Goal: Task Accomplishment & Management: Use online tool/utility

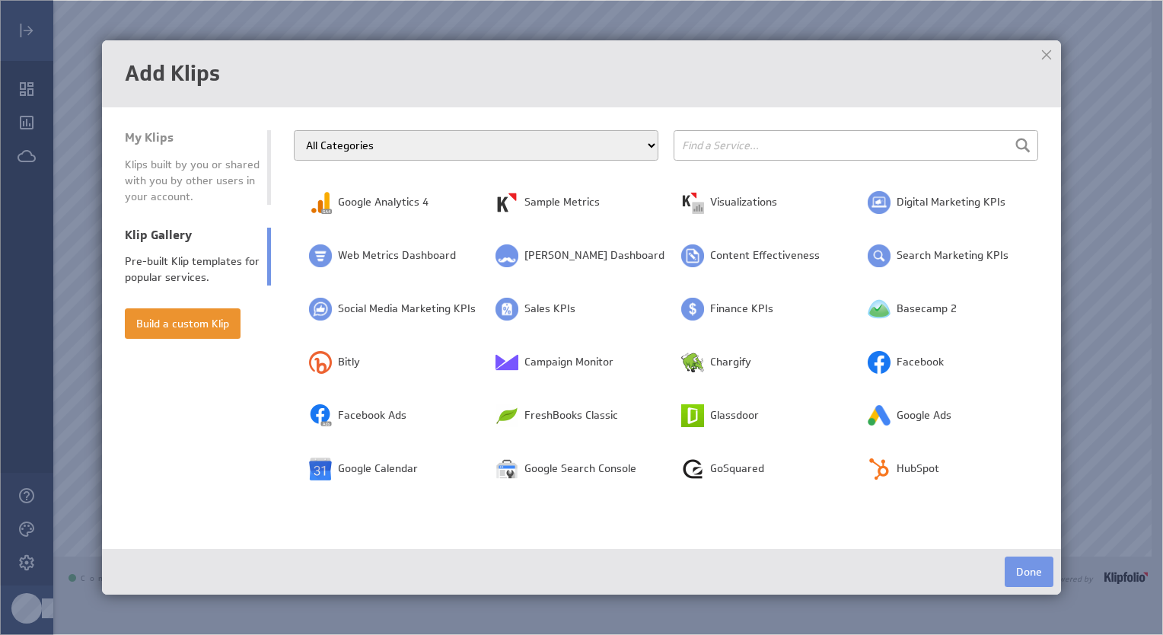
click at [187, 174] on div "Klips built by you or shared with you by other users in your account." at bounding box center [192, 181] width 135 height 48
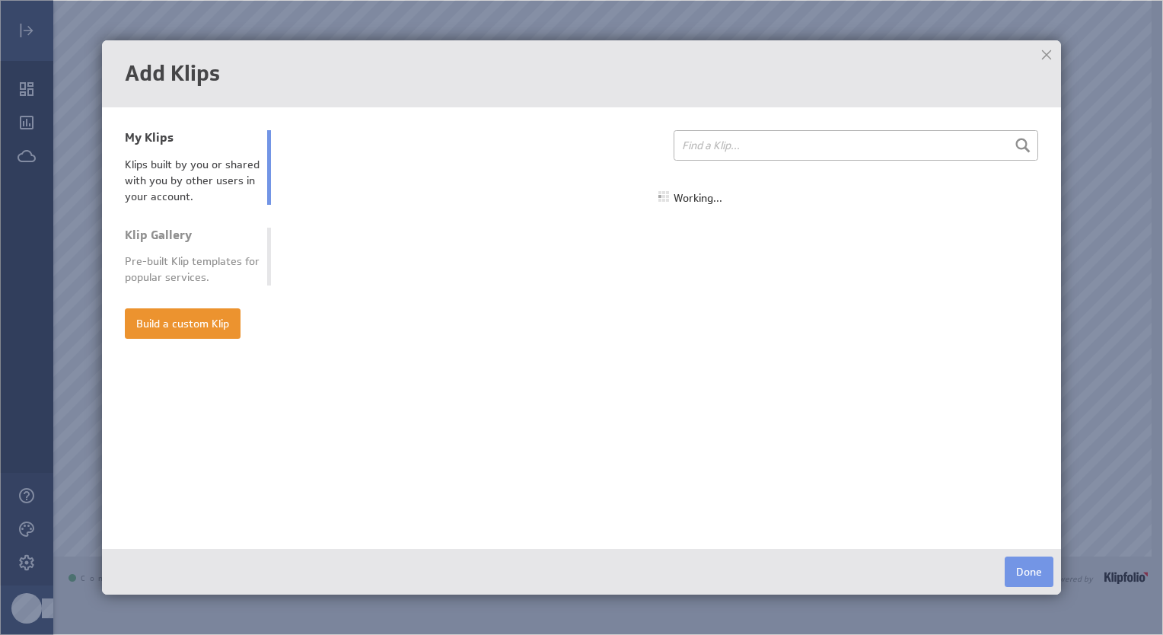
select select "all"
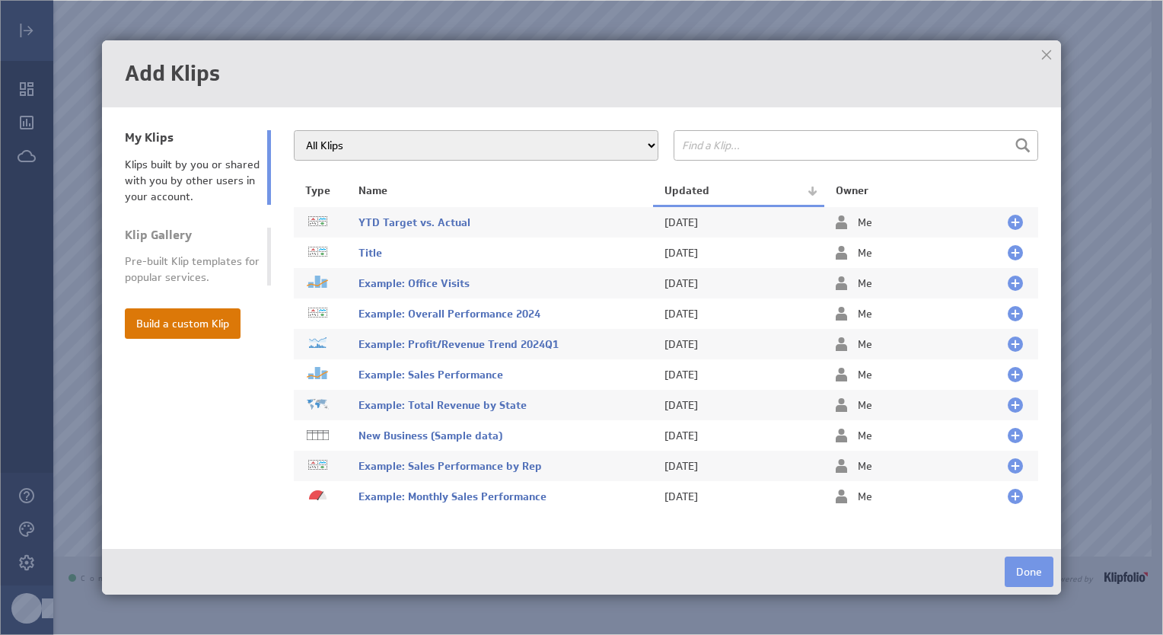
click at [149, 338] on button "Build a custom Klip" at bounding box center [183, 323] width 116 height 30
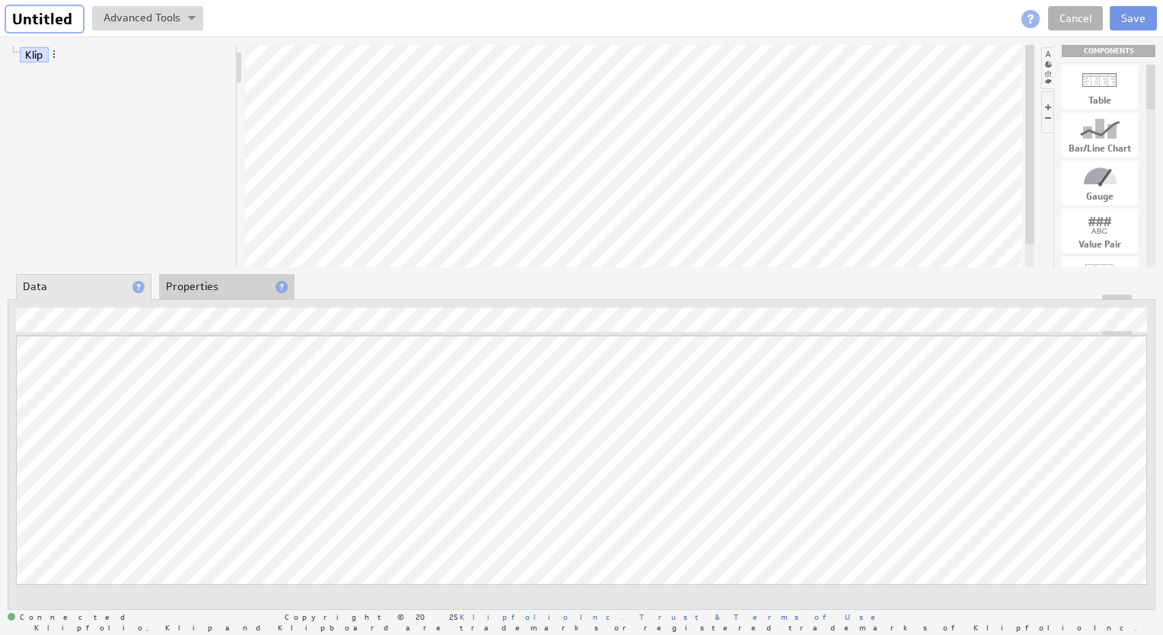
click at [53, 24] on input "Untitled" at bounding box center [44, 19] width 77 height 26
type input "Period Analysis"
click at [1138, 21] on button "Save" at bounding box center [1133, 18] width 47 height 24
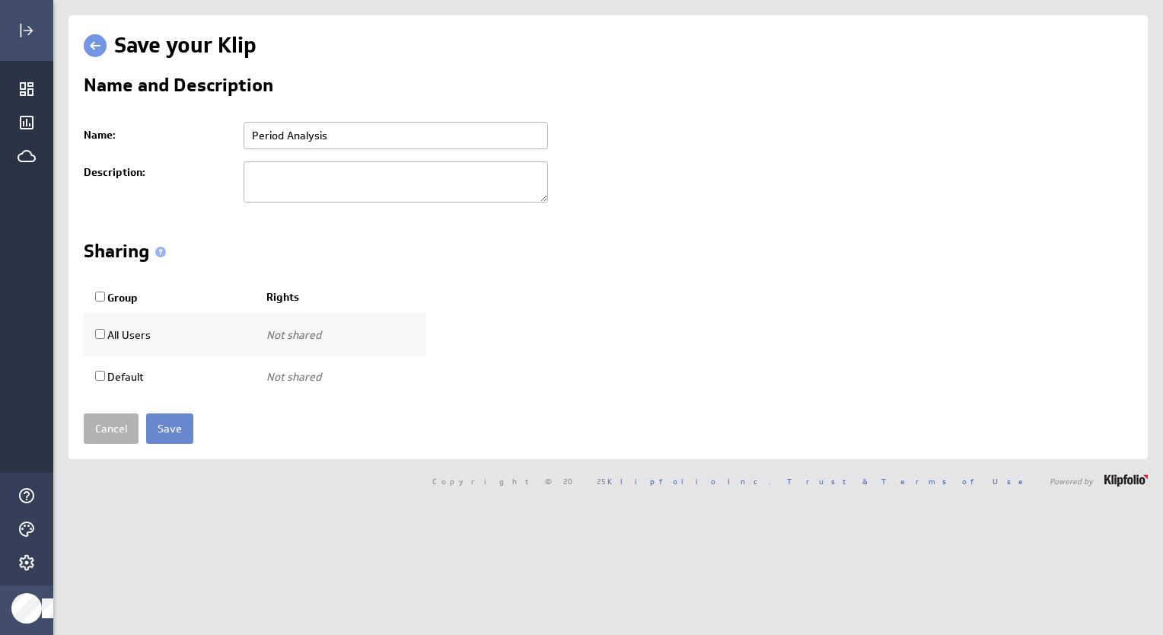
click at [168, 427] on input "Save" at bounding box center [169, 428] width 47 height 30
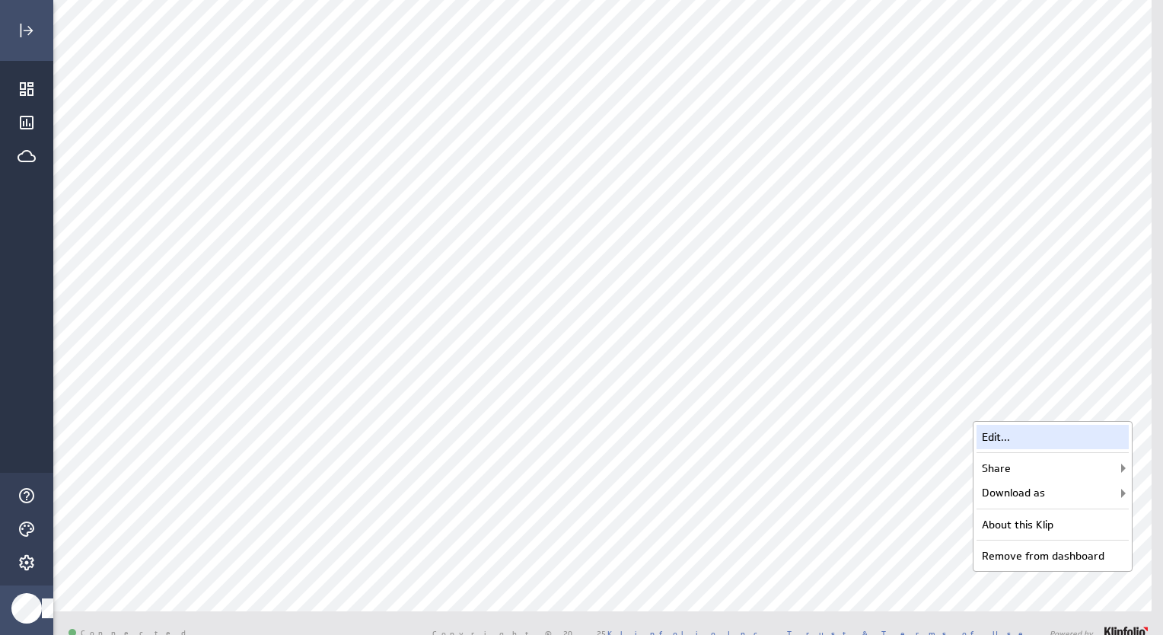
click at [1011, 431] on div "Edit..." at bounding box center [1052, 437] width 152 height 24
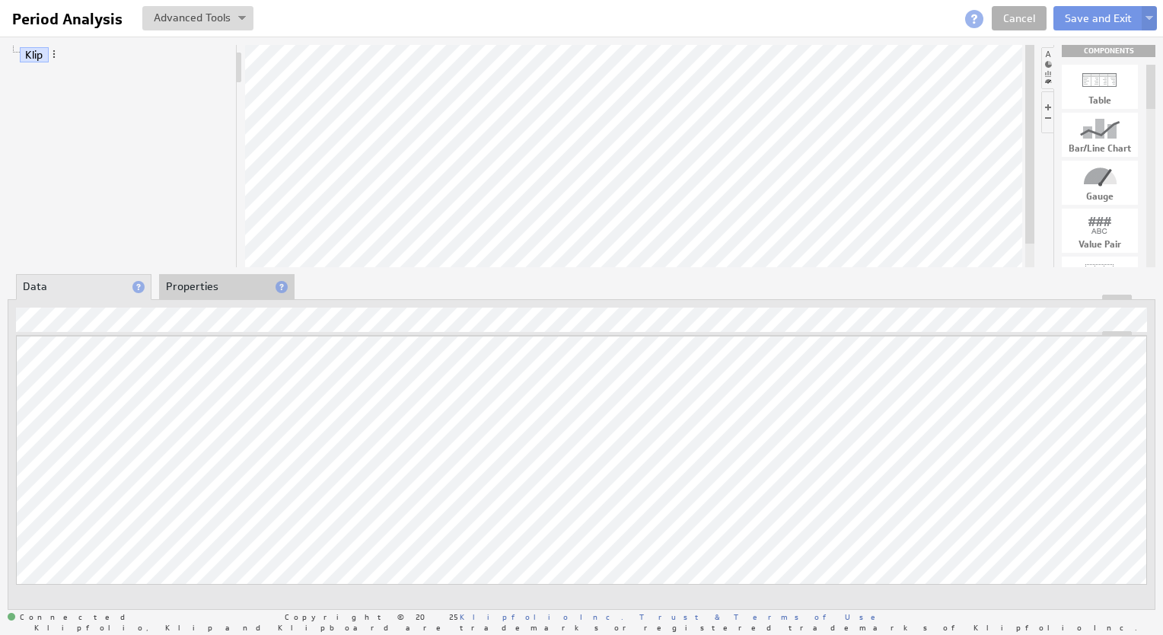
click at [213, 291] on li "Properties" at bounding box center [226, 287] width 135 height 26
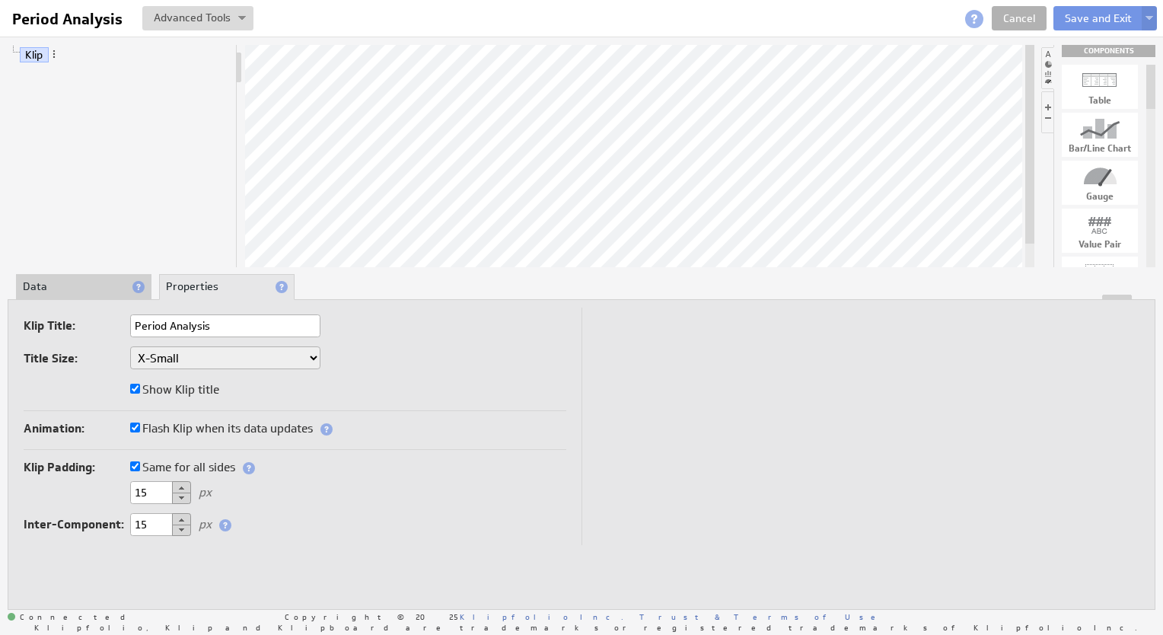
click at [130, 387] on input "Show Klip title" at bounding box center [135, 389] width 10 height 10
checkbox input "false"
click at [1108, 14] on button "Save and Exit" at bounding box center [1098, 18] width 90 height 24
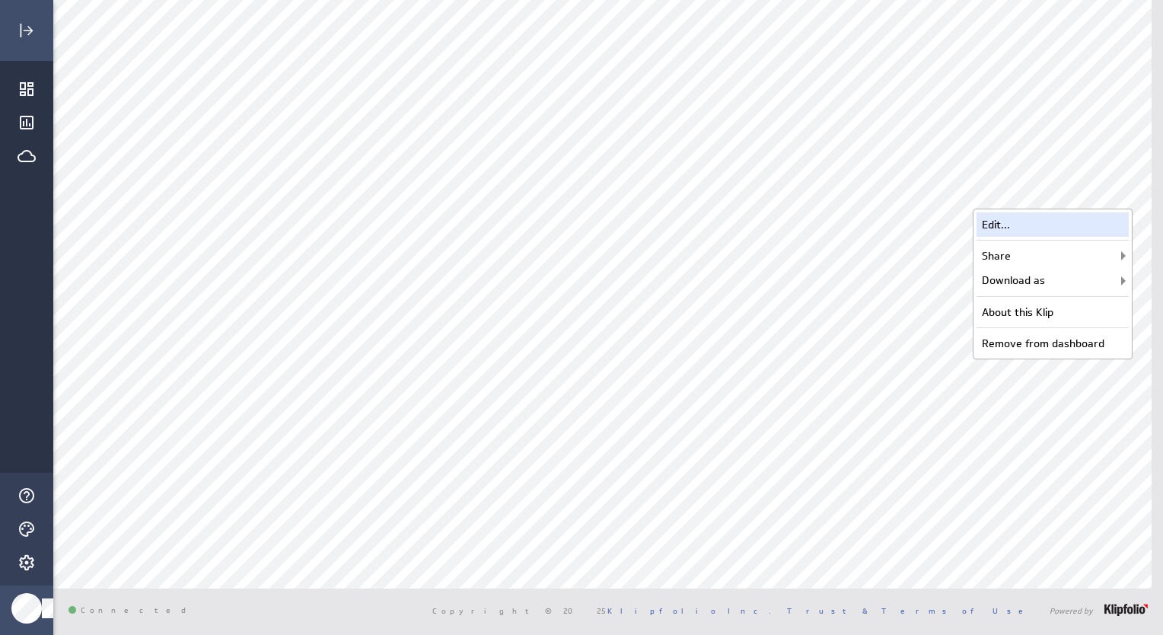
click at [1010, 227] on div "Edit..." at bounding box center [1052, 224] width 152 height 24
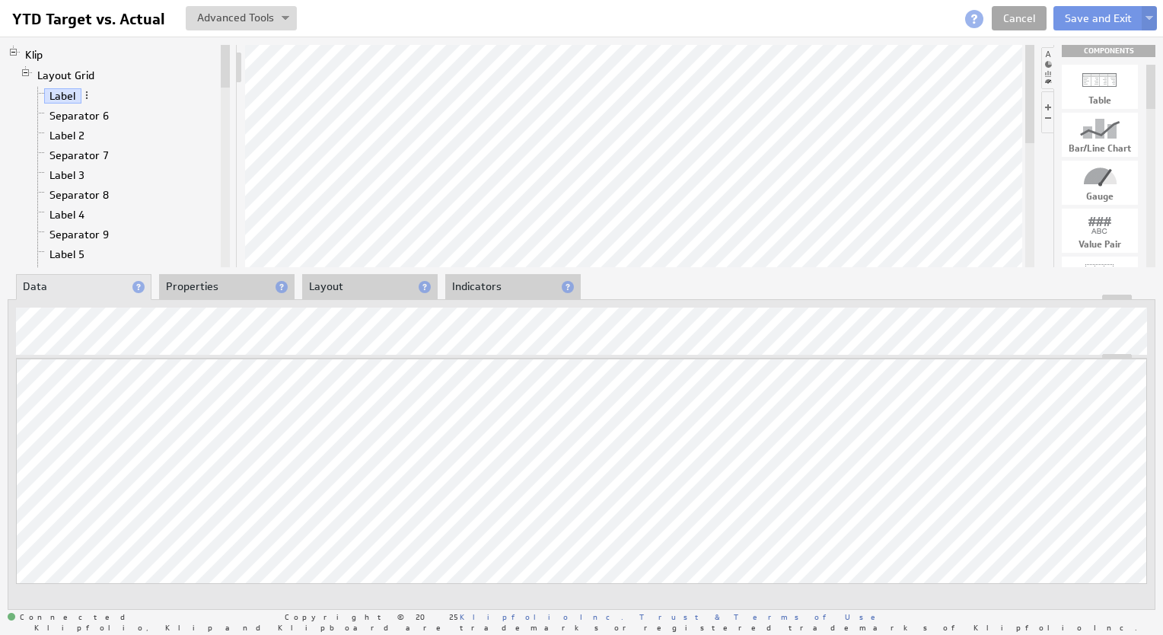
click at [1013, 20] on link "Cancel" at bounding box center [1019, 18] width 55 height 24
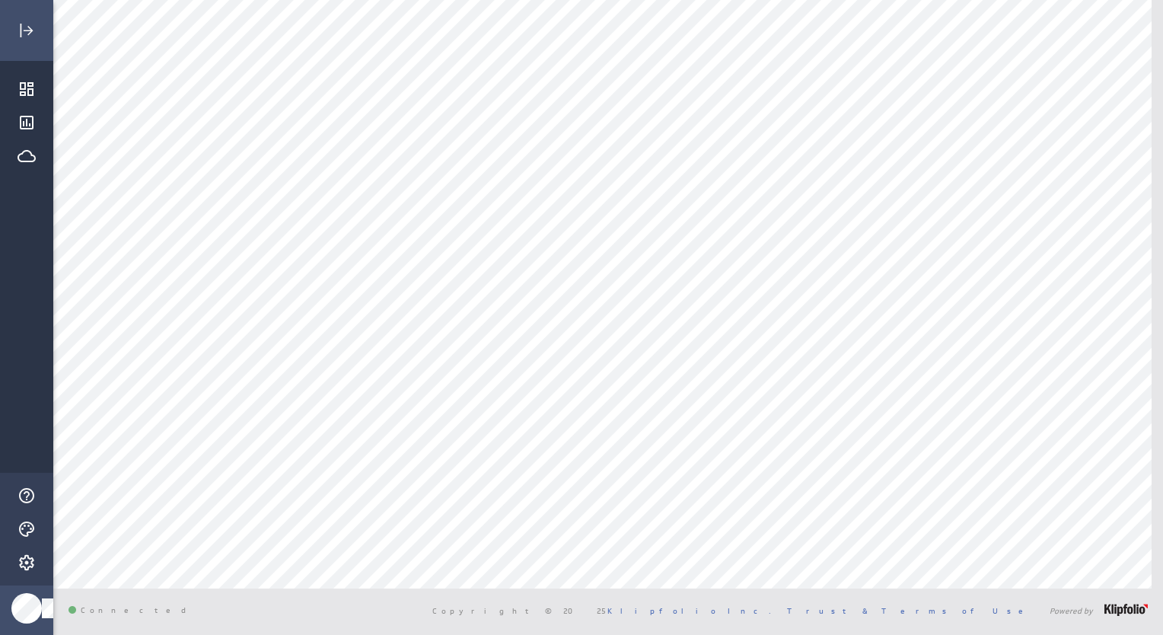
scroll to position [5, 0]
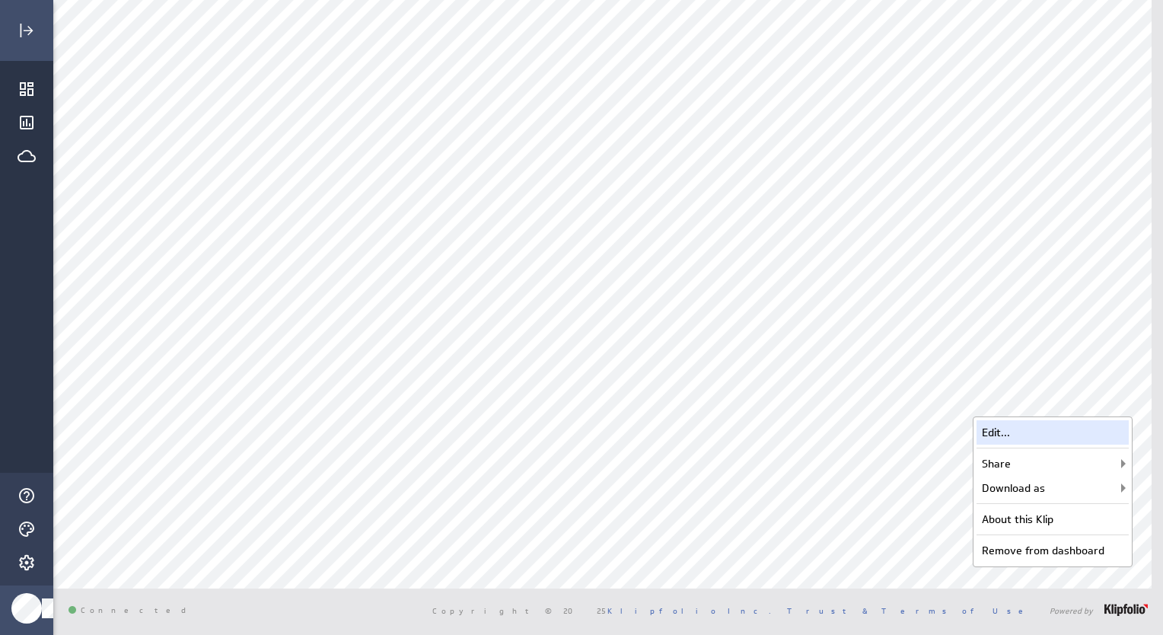
click at [1055, 439] on div "Edit..." at bounding box center [1052, 432] width 152 height 24
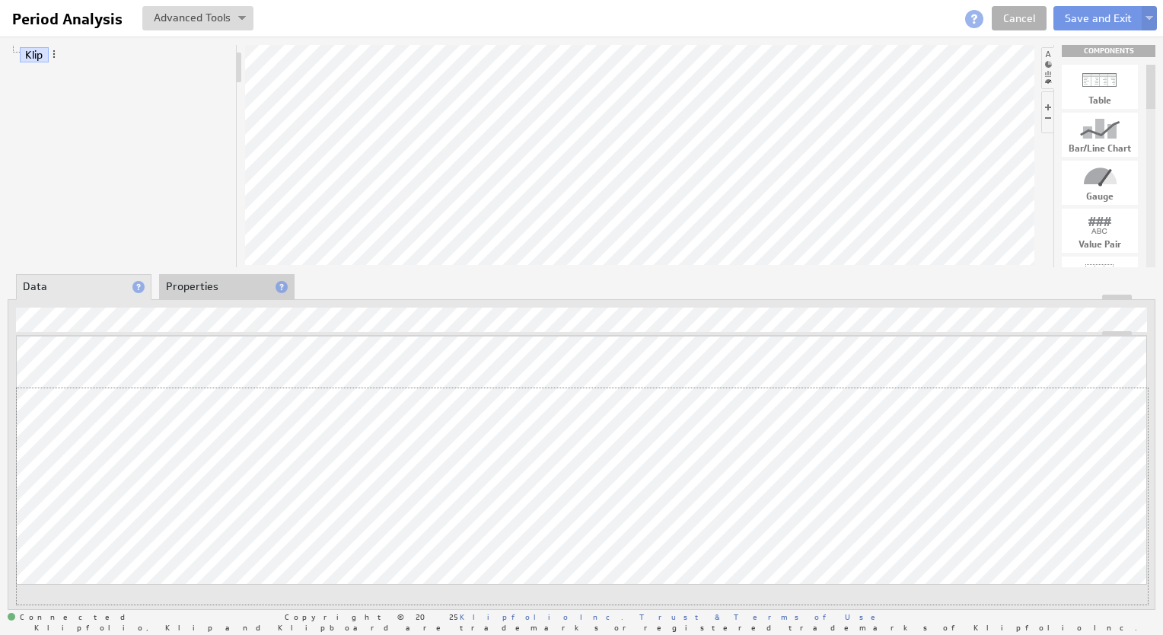
click at [573, 377] on div "Updating... Select a Function ARRAY DATE SELECT SLICE SUM Data Manipulation Log…" at bounding box center [581, 470] width 1131 height 269
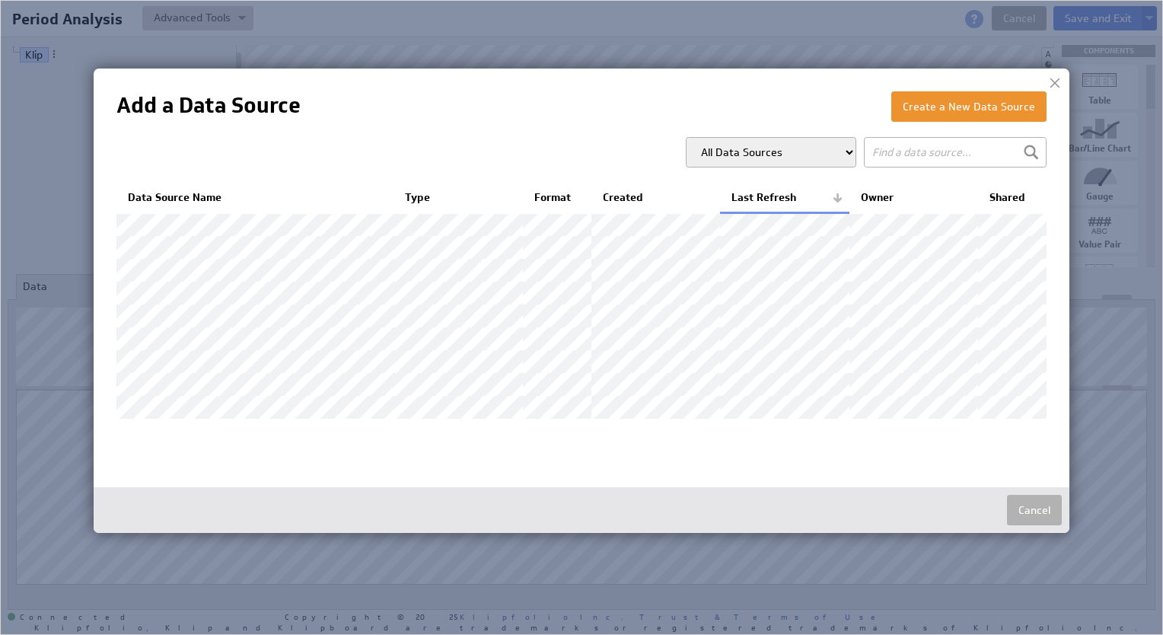
click at [836, 151] on select "All Data Sources My Data Sources All Modelled Data Sources My Modelled Data Sou…" at bounding box center [771, 152] width 170 height 30
select select "my"
click at [689, 137] on select "All Data Sources My Data Sources All Modelled Data Sources My Modelled Data Sou…" at bounding box center [771, 152] width 170 height 30
